Goal: Task Accomplishment & Management: Use online tool/utility

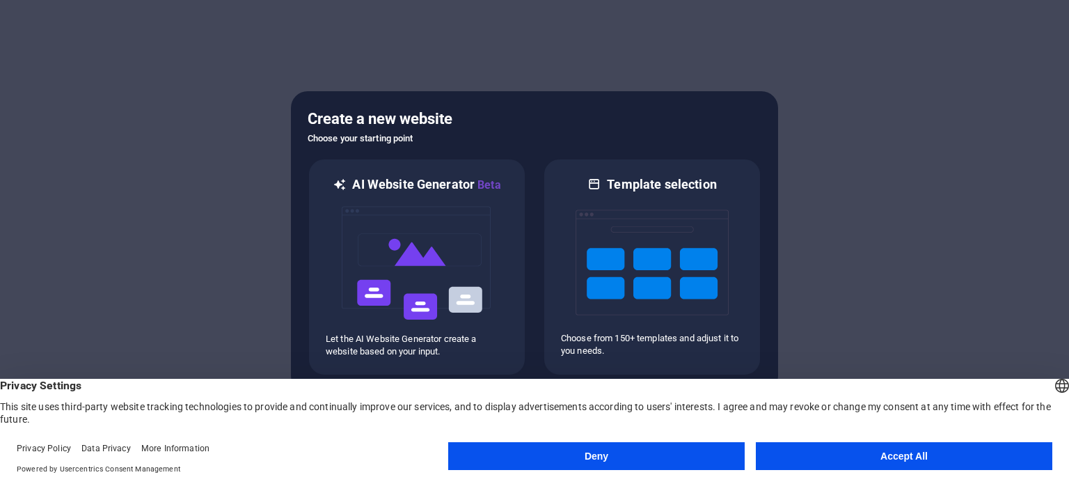
click at [929, 454] on button "Accept All" at bounding box center [904, 456] width 297 height 28
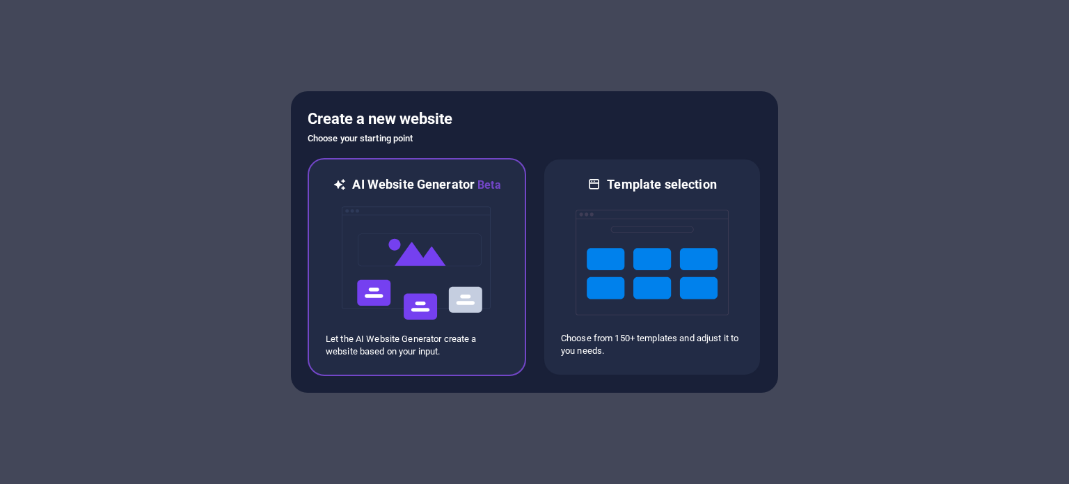
click at [498, 225] on div at bounding box center [417, 263] width 182 height 139
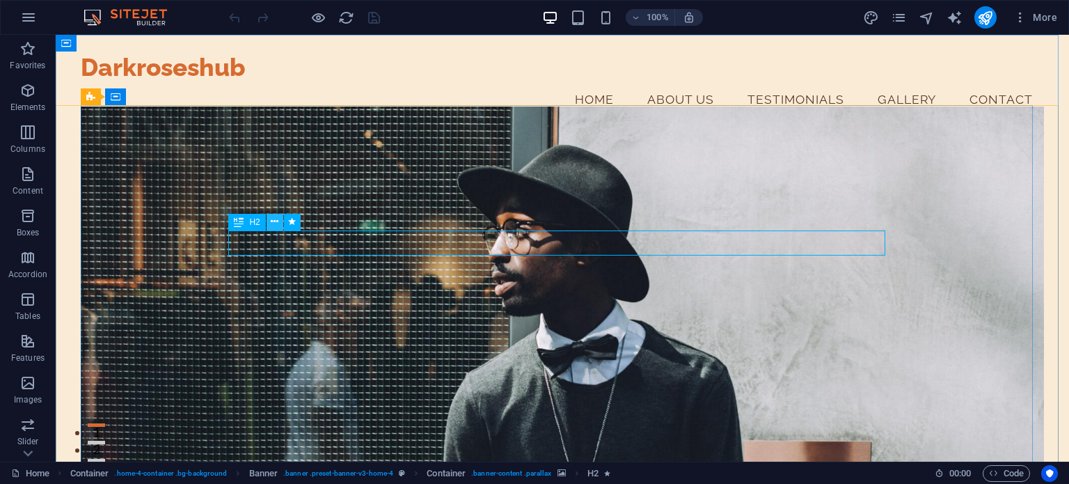
click at [280, 219] on button at bounding box center [275, 222] width 17 height 17
click at [245, 220] on div "H2" at bounding box center [246, 222] width 37 height 17
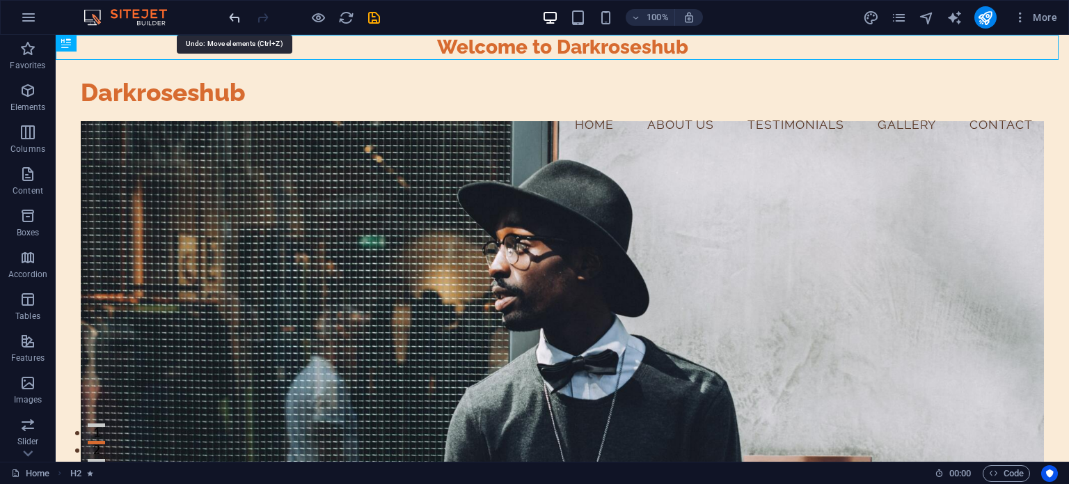
click at [227, 19] on icon "undo" at bounding box center [235, 18] width 16 height 16
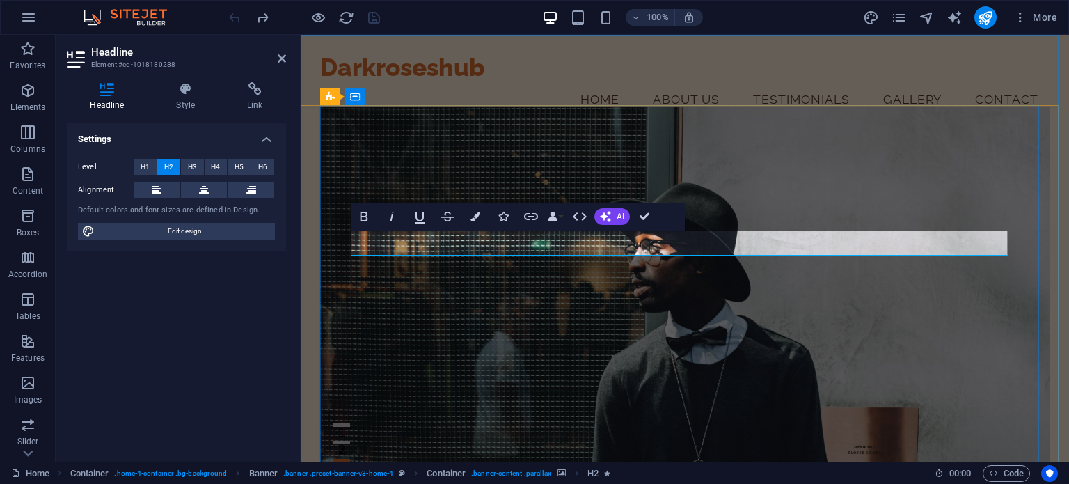
click at [154, 161] on button "H1" at bounding box center [145, 167] width 23 height 17
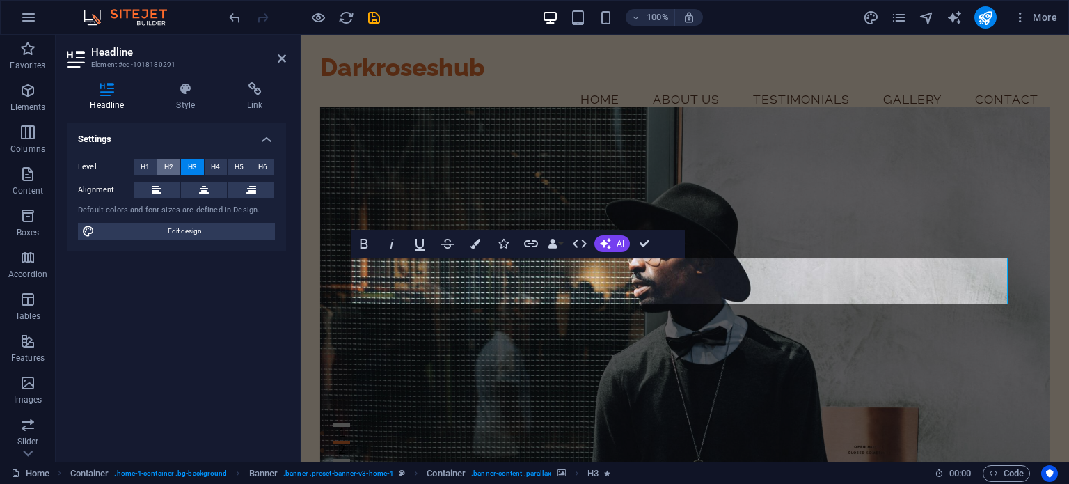
click at [159, 172] on button "H2" at bounding box center [168, 167] width 23 height 17
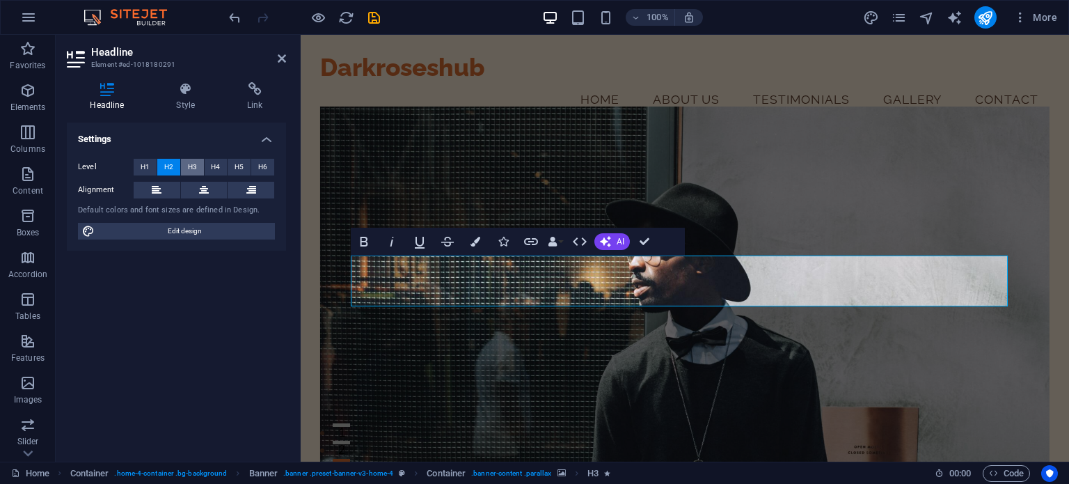
click at [196, 164] on span "H3" at bounding box center [192, 167] width 9 height 17
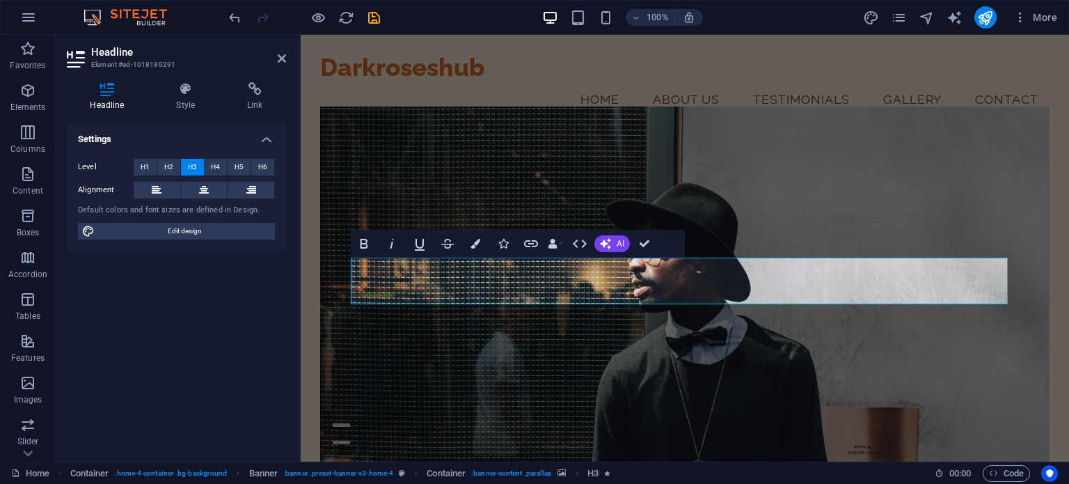
click at [835, 384] on figure at bounding box center [685, 301] width 730 height 389
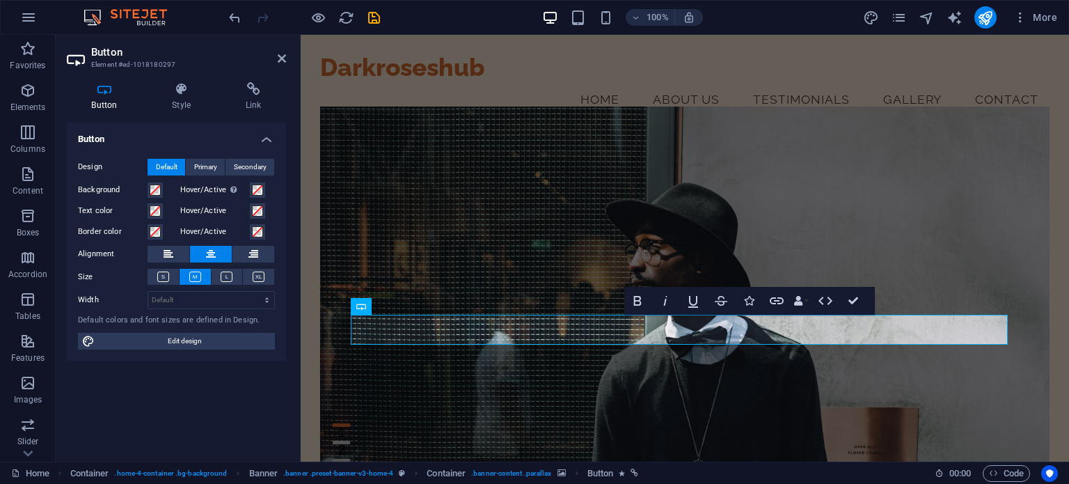
click at [741, 380] on figure at bounding box center [685, 301] width 730 height 389
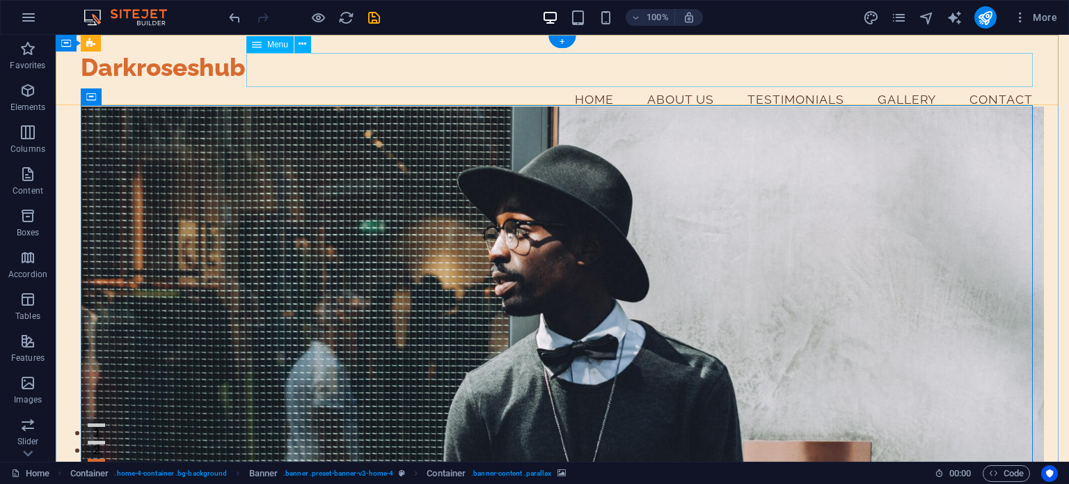
click at [381, 82] on nav "Home About Us Testimonials Gallery Contact" at bounding box center [562, 99] width 963 height 35
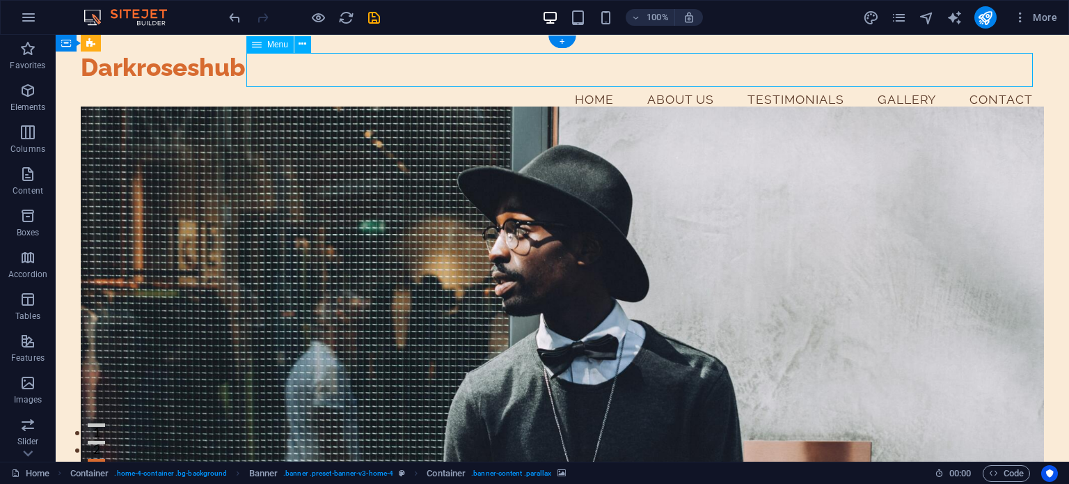
click at [381, 82] on nav "Home About Us Testimonials Gallery Contact" at bounding box center [562, 99] width 963 height 35
select select
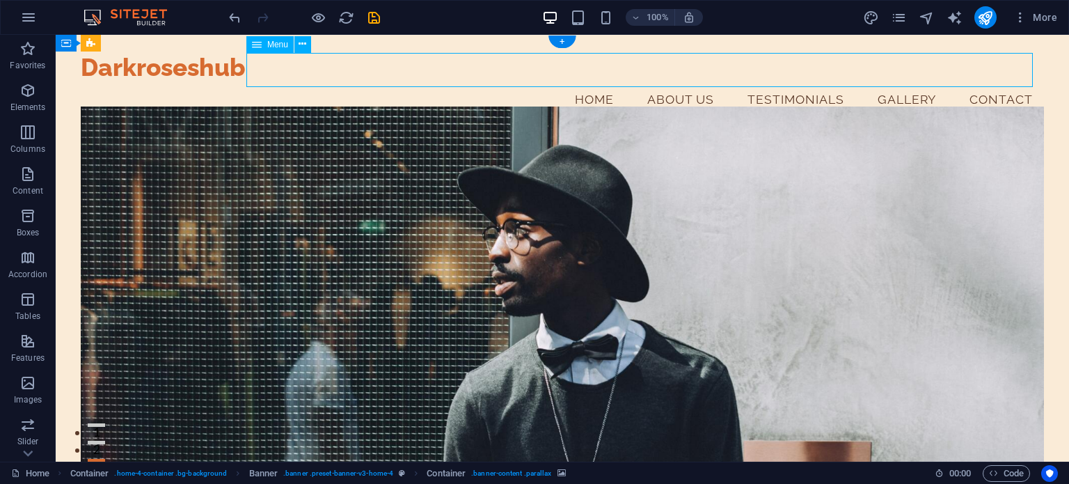
select select
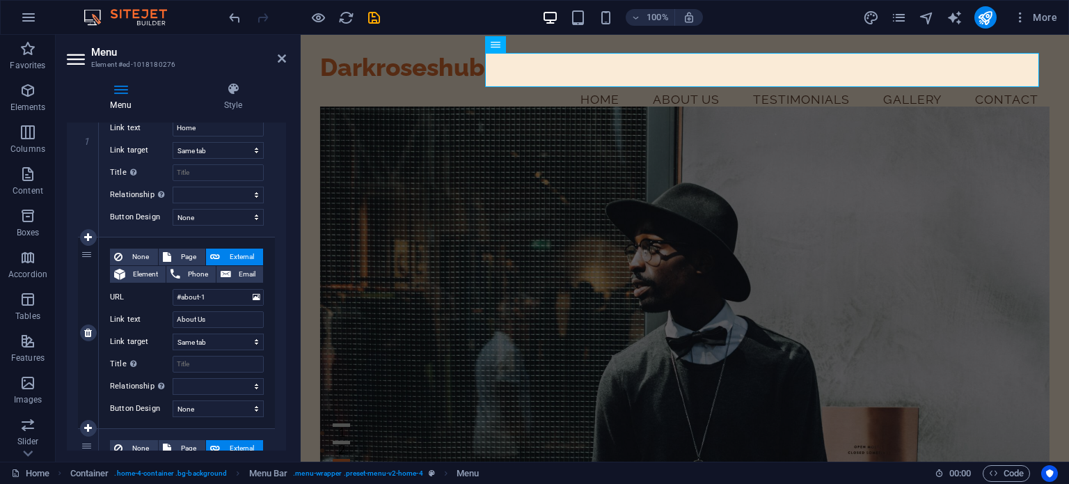
scroll to position [348, 0]
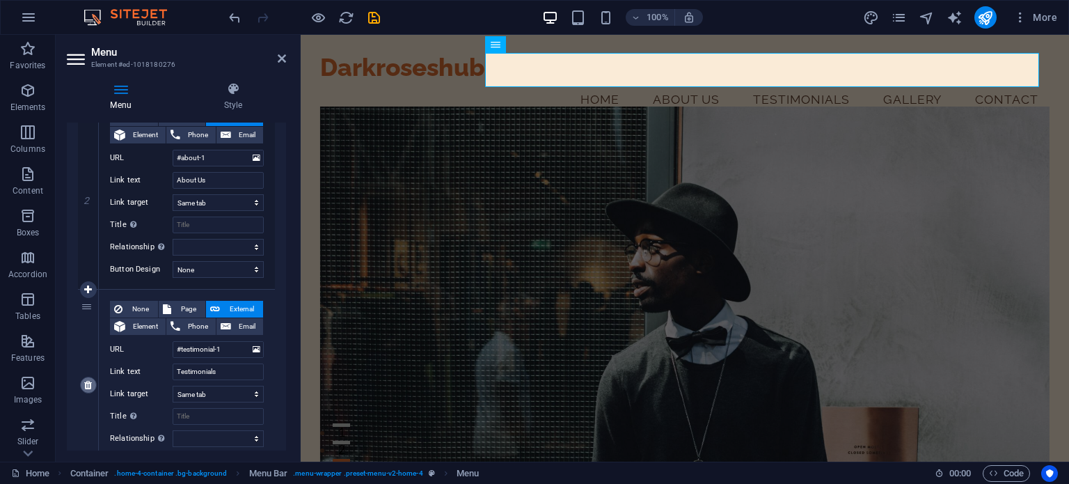
click at [85, 384] on icon at bounding box center [88, 385] width 8 height 10
select select
type input "#gallery-2"
type input "Gallery"
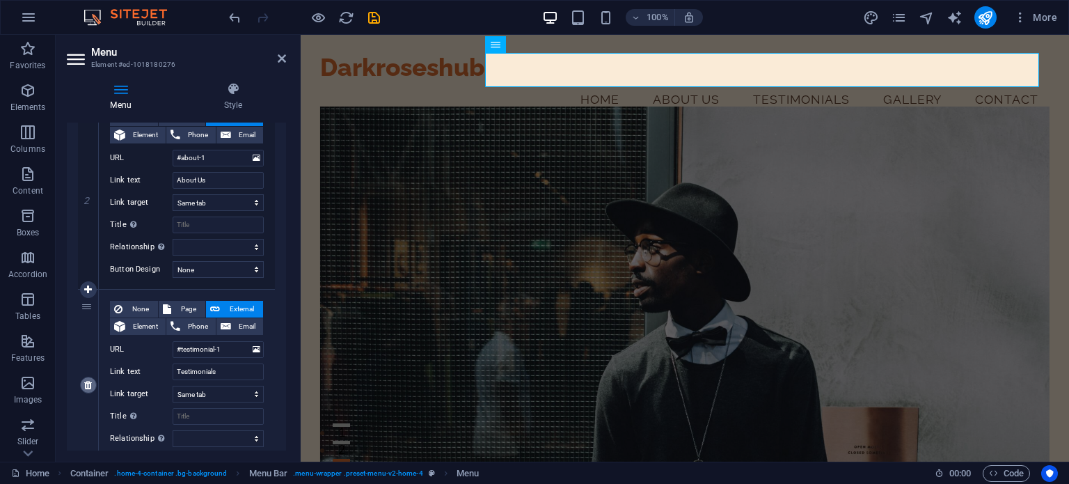
select select
type input "#contact-us-1"
type input "Contact"
select select
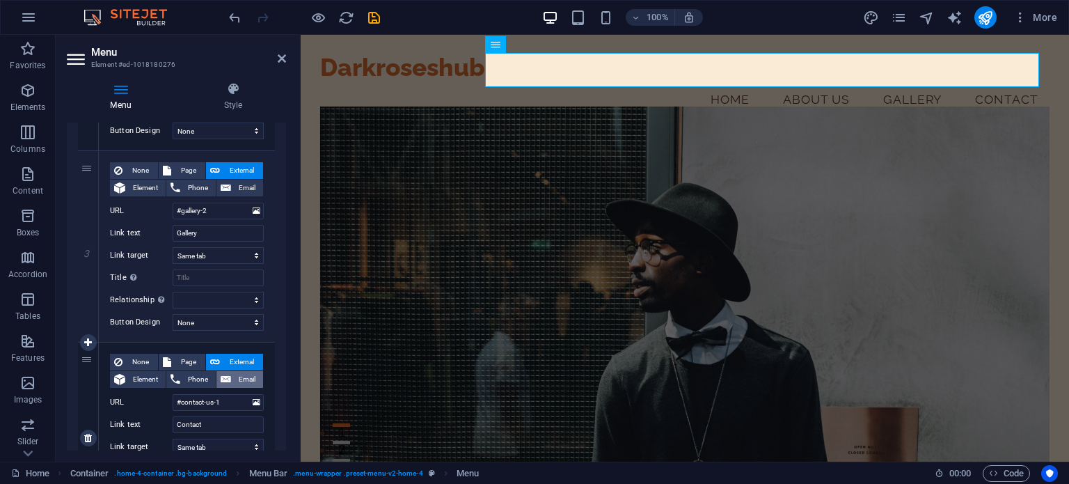
scroll to position [468, 0]
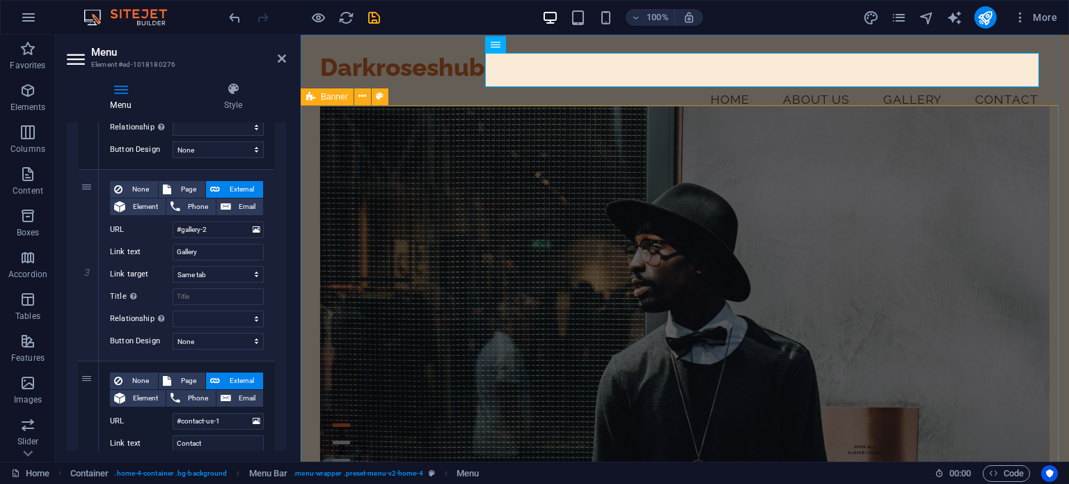
click at [457, 175] on figure at bounding box center [685, 301] width 730 height 389
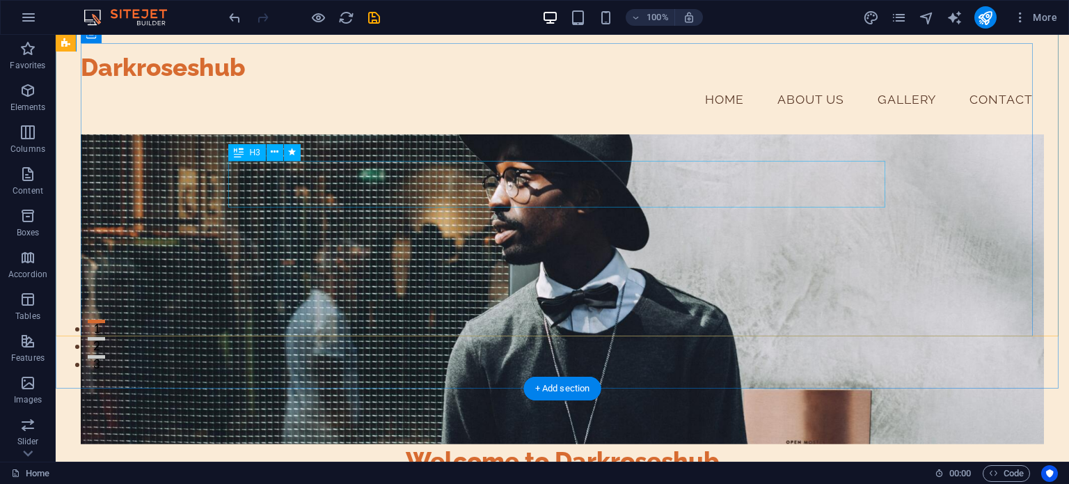
scroll to position [0, 0]
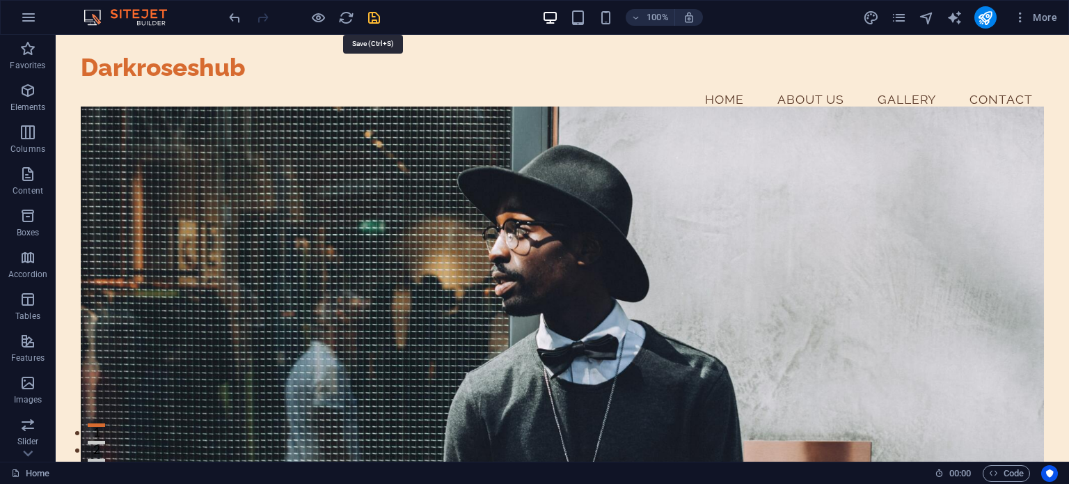
click at [372, 17] on icon "save" at bounding box center [374, 18] width 16 height 16
checkbox input "false"
click at [36, 16] on button "button" at bounding box center [28, 17] width 33 height 33
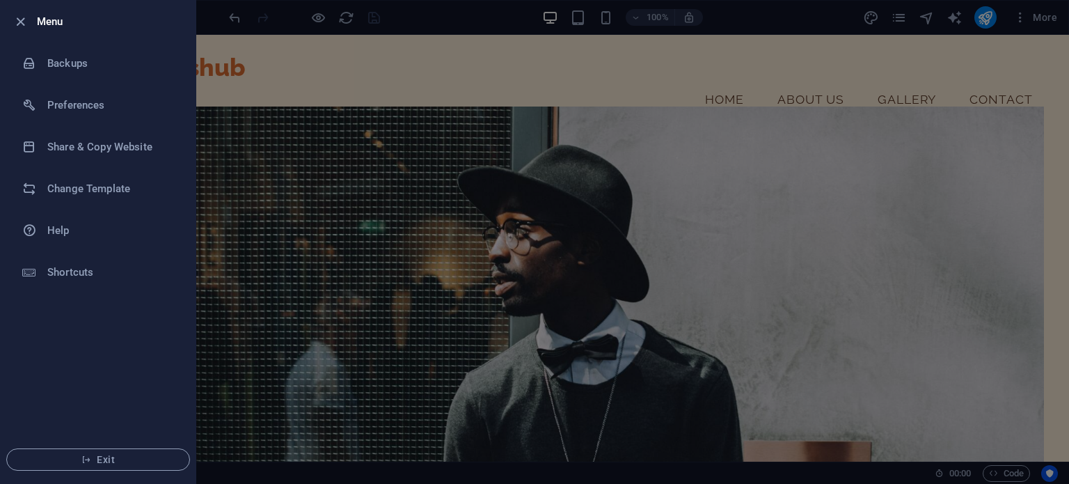
click at [297, 74] on div at bounding box center [534, 242] width 1069 height 484
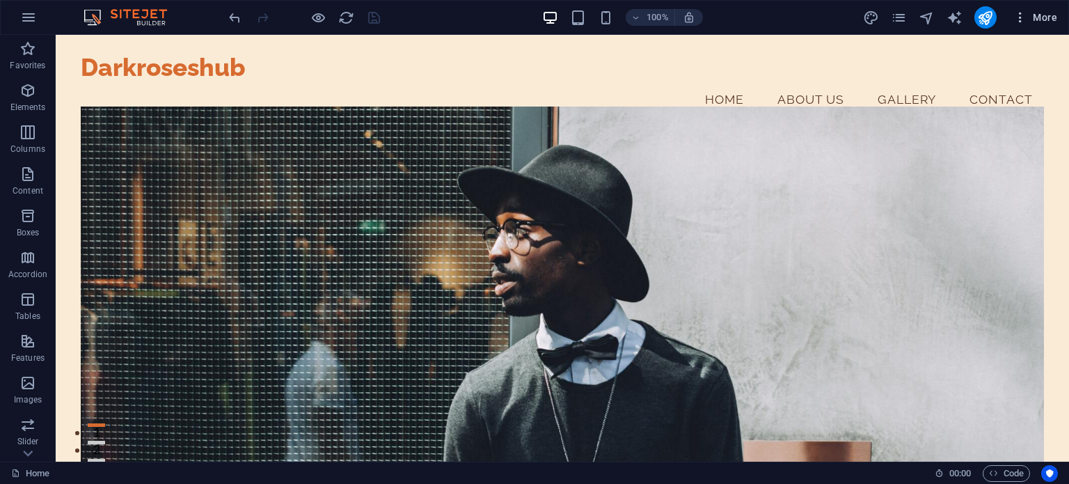
click at [1018, 20] on icon "button" at bounding box center [1021, 17] width 14 height 14
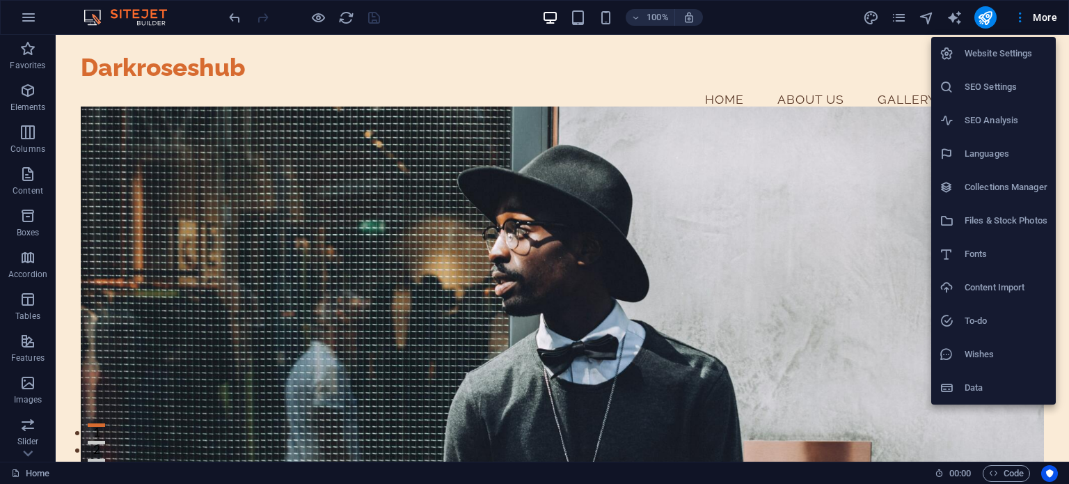
click at [1022, 20] on div at bounding box center [534, 242] width 1069 height 484
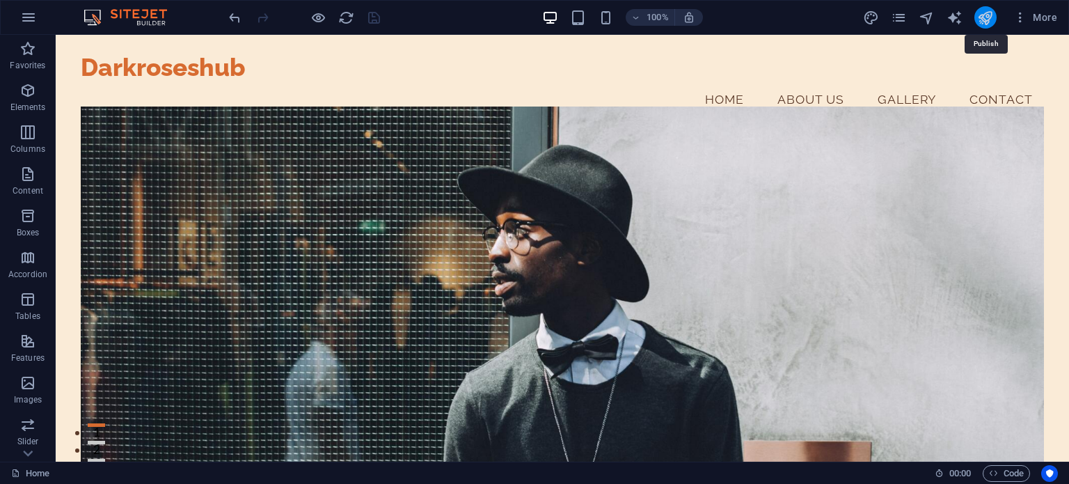
click at [989, 17] on icon "publish" at bounding box center [985, 18] width 16 height 16
